Goal: Task Accomplishment & Management: Use online tool/utility

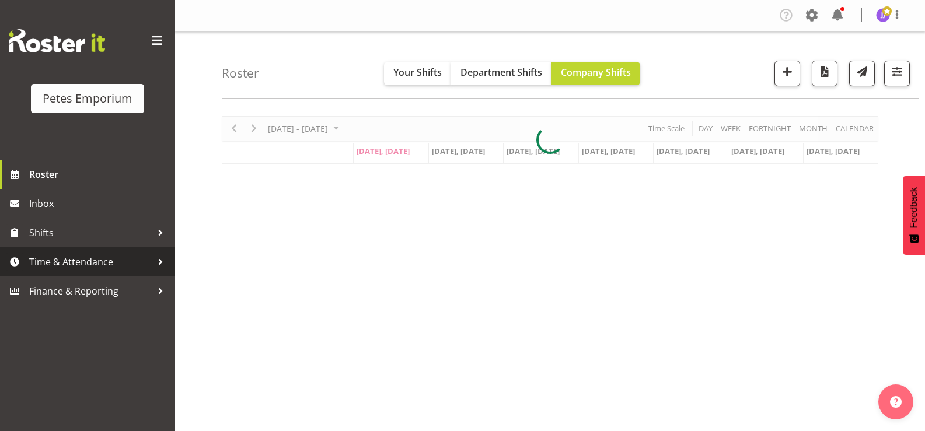
click at [109, 264] on span "Time & Attendance" at bounding box center [90, 262] width 123 height 18
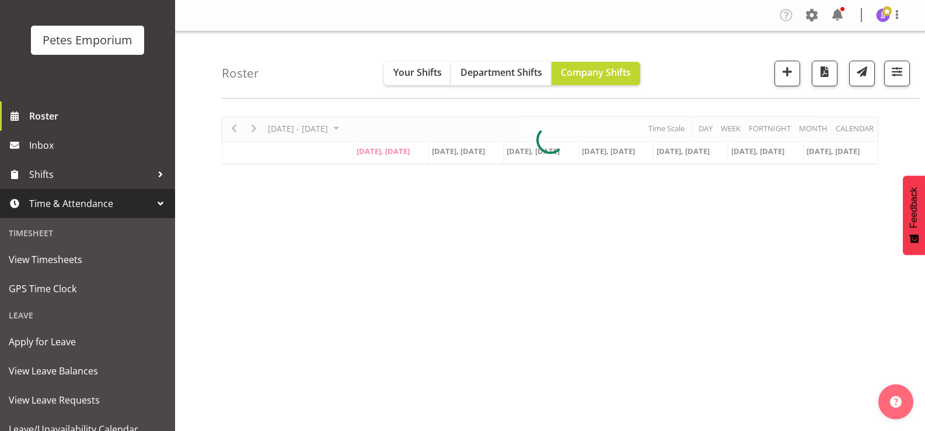
scroll to position [103, 0]
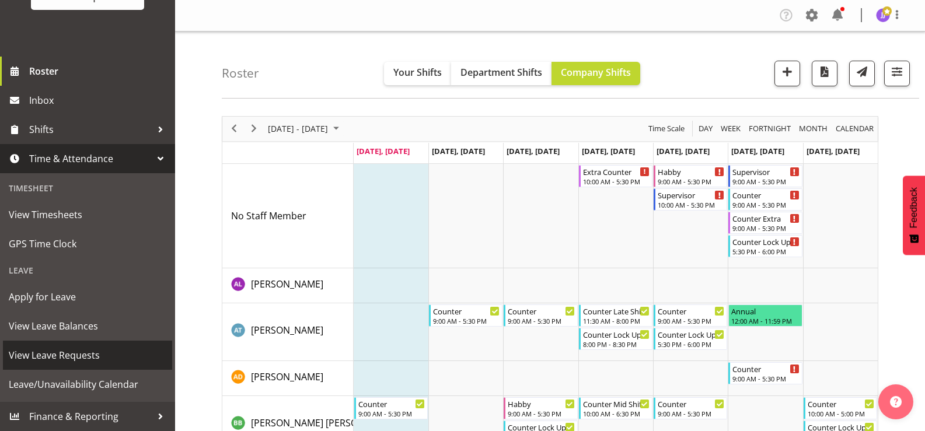
click at [93, 359] on span "View Leave Requests" at bounding box center [88, 356] width 158 height 18
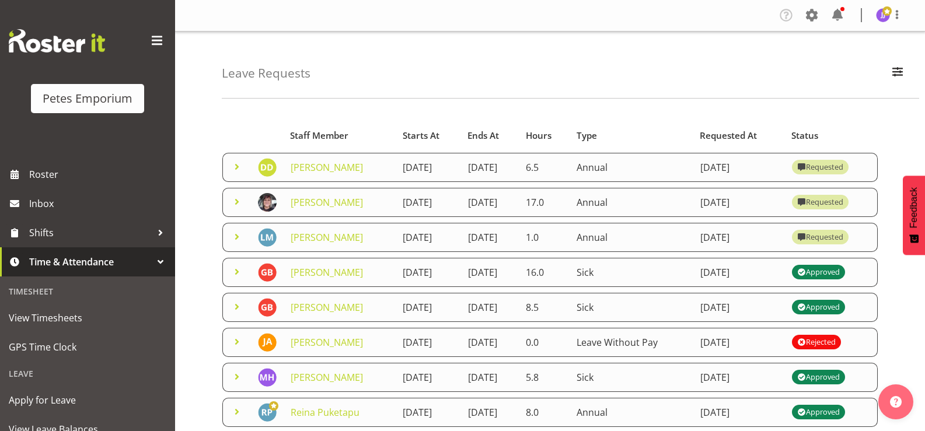
click at [238, 244] on span at bounding box center [237, 237] width 14 height 14
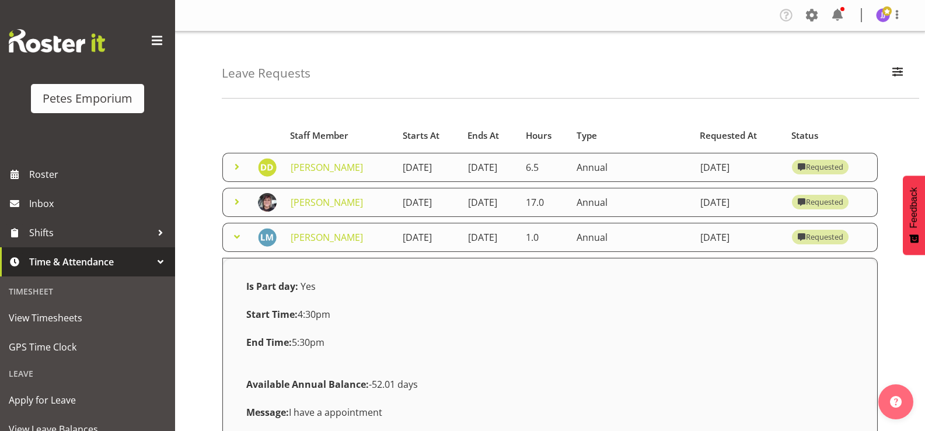
click at [238, 244] on span at bounding box center [237, 237] width 14 height 14
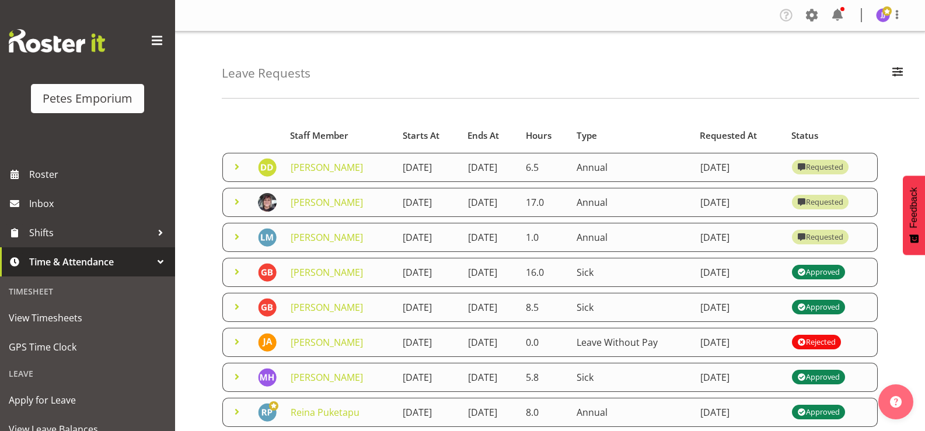
click at [234, 209] on span at bounding box center [237, 202] width 14 height 14
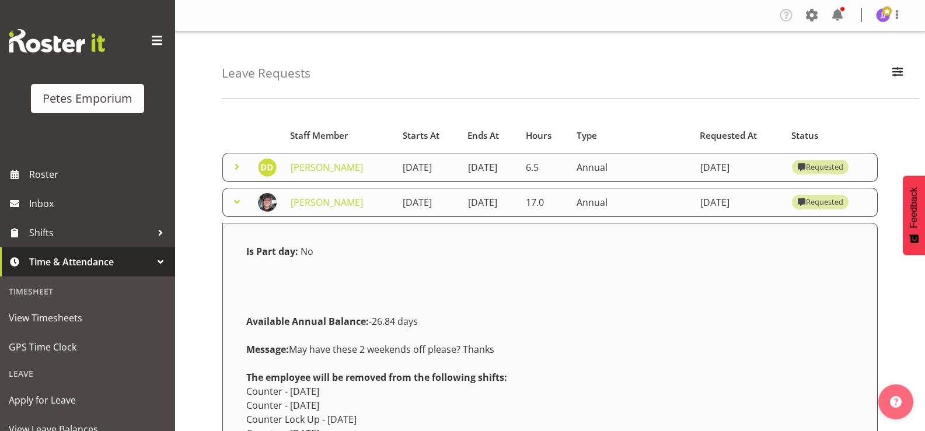
click at [234, 209] on span at bounding box center [237, 202] width 14 height 14
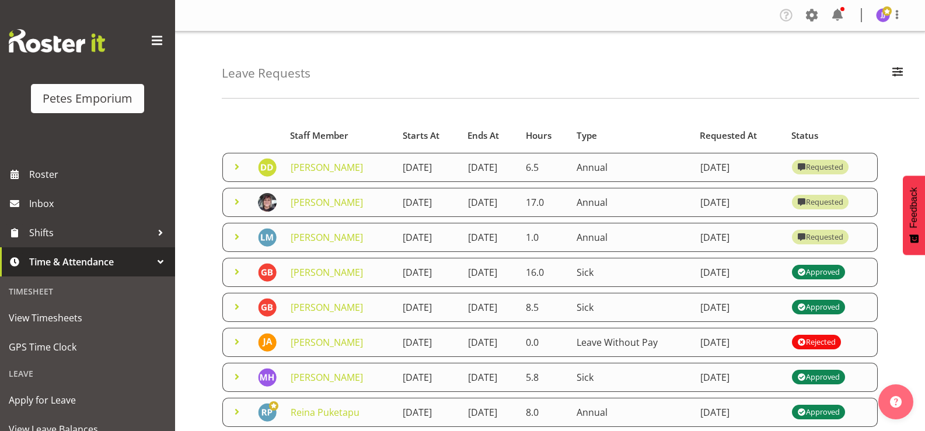
click at [235, 166] on span at bounding box center [237, 167] width 14 height 14
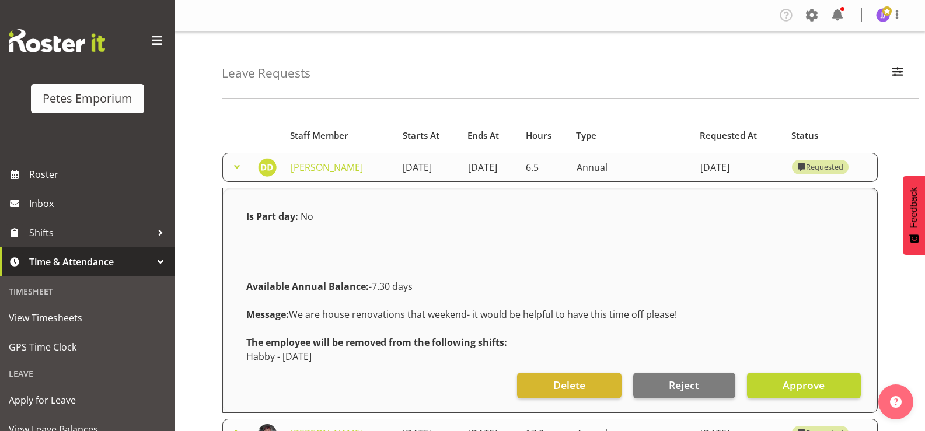
click at [235, 166] on span at bounding box center [237, 167] width 14 height 14
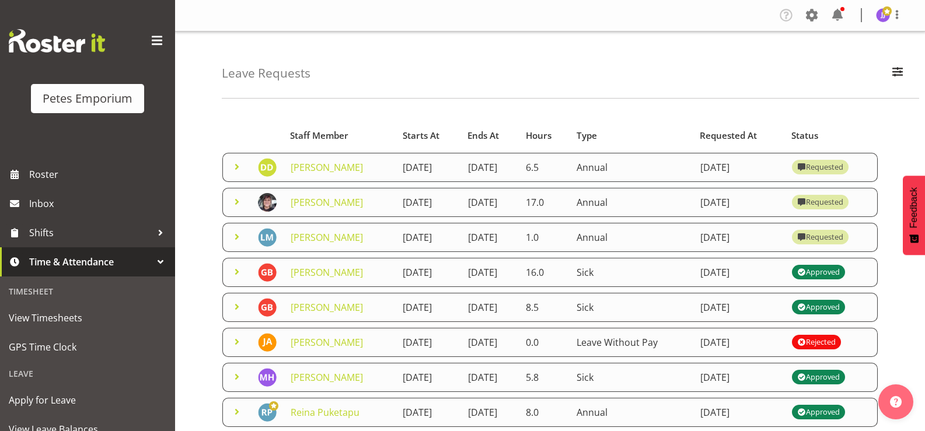
click at [234, 206] on span at bounding box center [237, 202] width 14 height 14
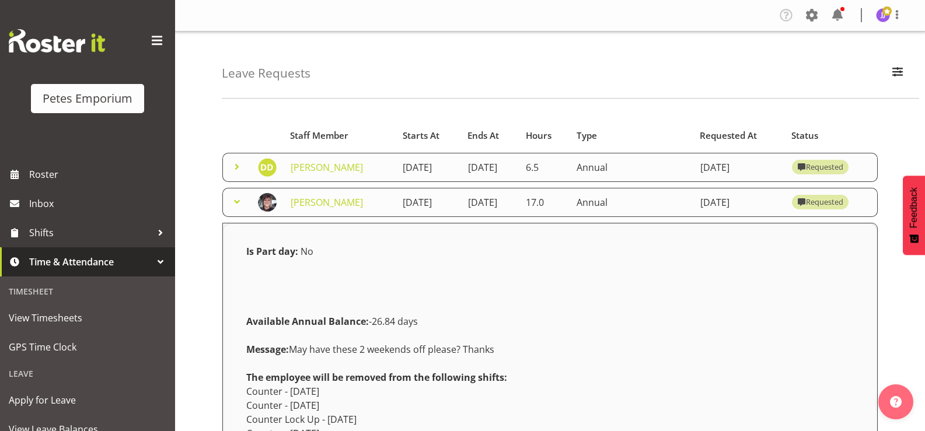
click at [234, 206] on span at bounding box center [237, 202] width 14 height 14
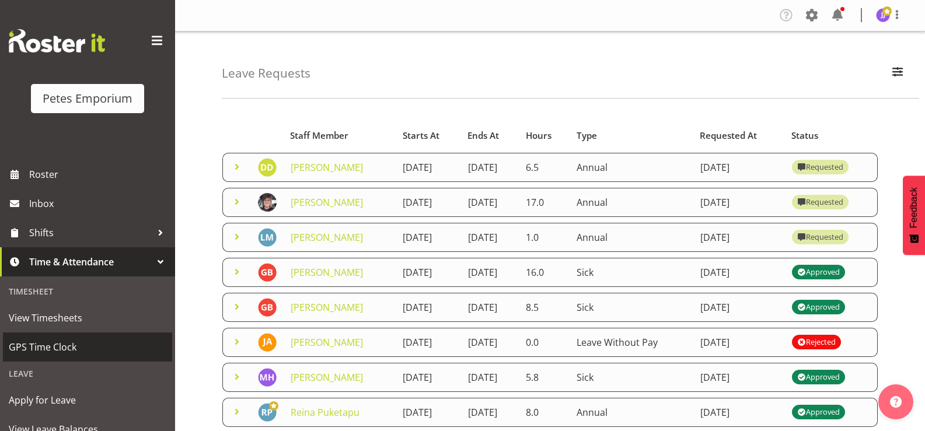
click at [48, 340] on span "GPS Time Clock" at bounding box center [88, 348] width 158 height 18
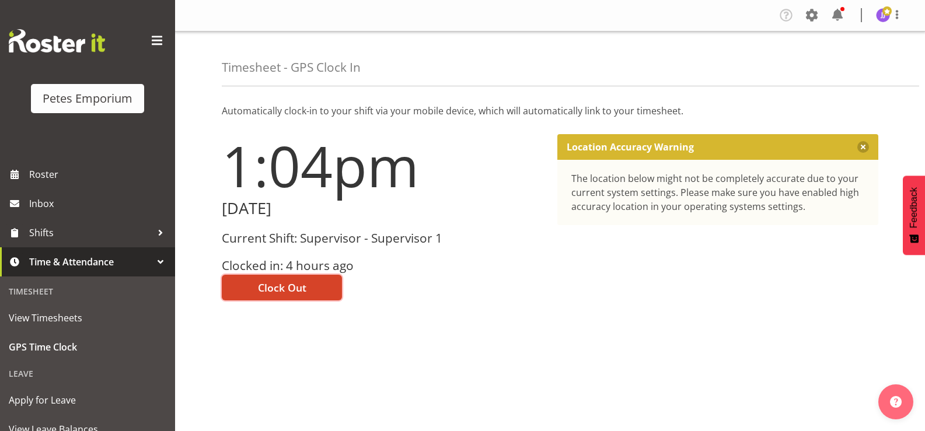
click at [287, 288] on span "Clock Out" at bounding box center [282, 287] width 48 height 15
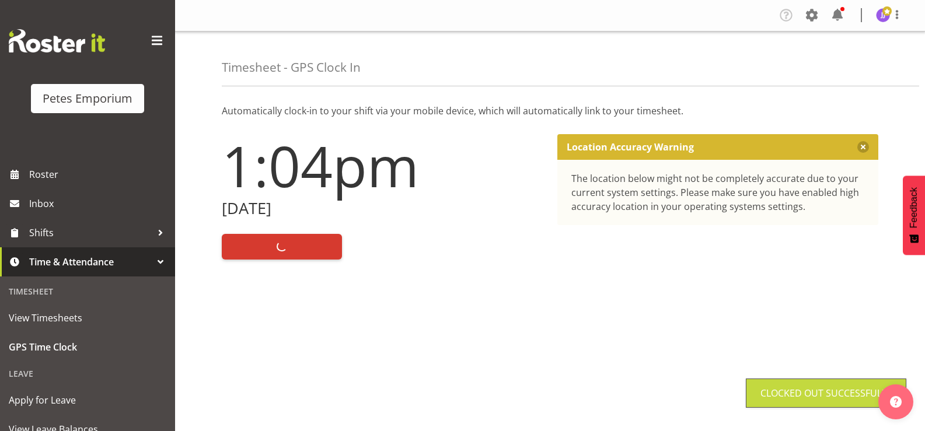
click at [884, 13] on span at bounding box center [887, 10] width 9 height 9
click at [836, 61] on link "Log Out" at bounding box center [848, 61] width 112 height 21
